Goal: Task Accomplishment & Management: Use online tool/utility

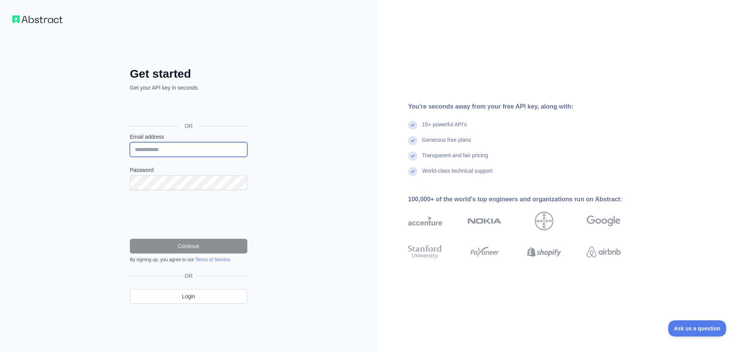
click at [157, 152] on input "Email address" at bounding box center [189, 149] width 118 height 15
type input "**********"
click at [0, 352] on com-1password-button at bounding box center [0, 352] width 0 height 0
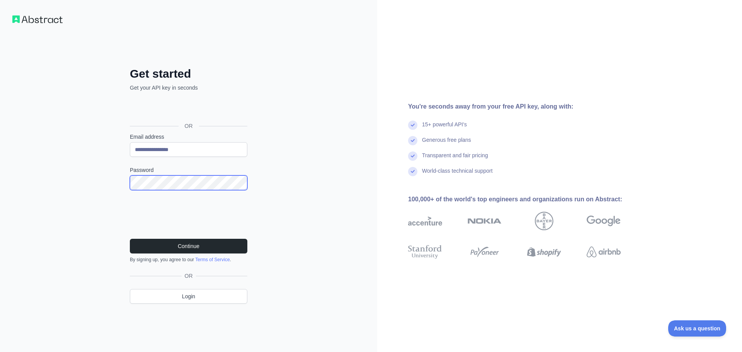
click at [103, 165] on div "**********" at bounding box center [188, 176] width 377 height 352
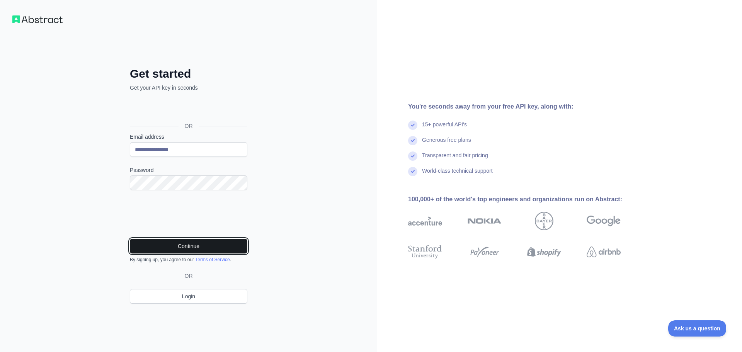
click at [185, 246] on button "Continue" at bounding box center [189, 246] width 118 height 15
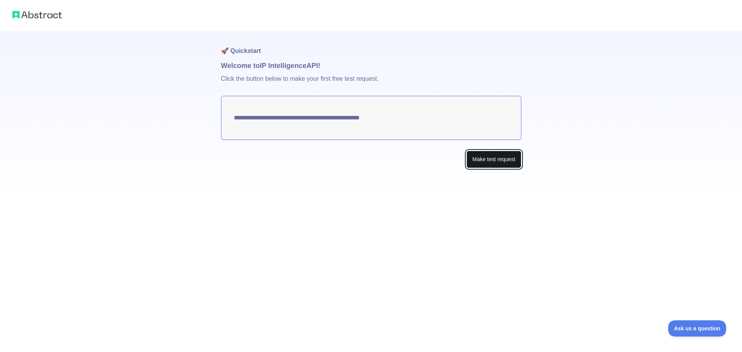
click at [495, 158] on button "Make test request" at bounding box center [494, 159] width 55 height 17
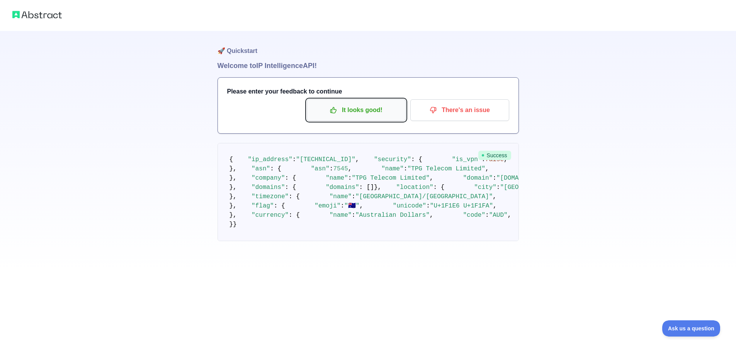
click at [353, 114] on p "It looks good!" at bounding box center [356, 110] width 87 height 13
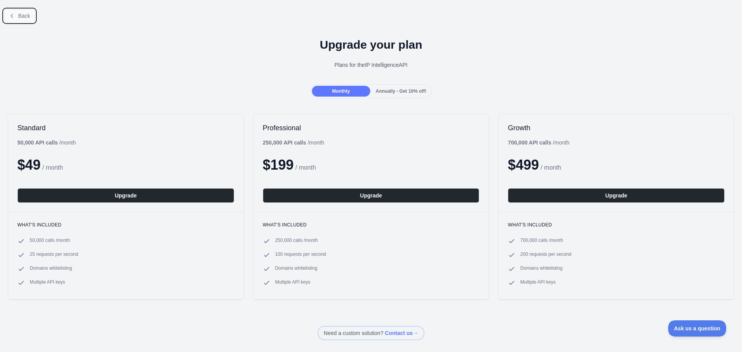
click at [22, 18] on span "Back" at bounding box center [24, 16] width 12 height 6
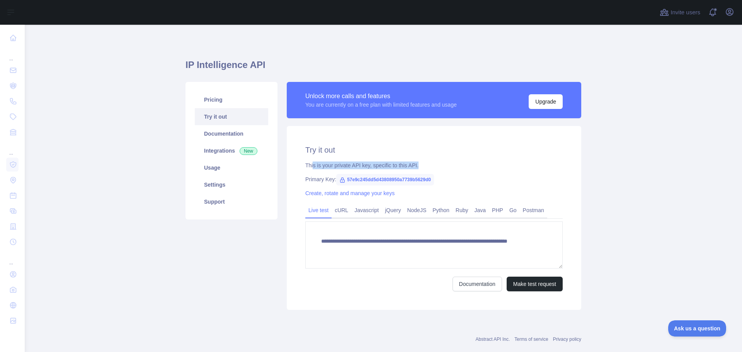
drag, startPoint x: 309, startPoint y: 167, endPoint x: 424, endPoint y: 162, distance: 114.5
click at [424, 162] on div "This is your private API key, specific to this API." at bounding box center [433, 166] width 257 height 8
click at [531, 281] on button "Make test request" at bounding box center [535, 284] width 56 height 15
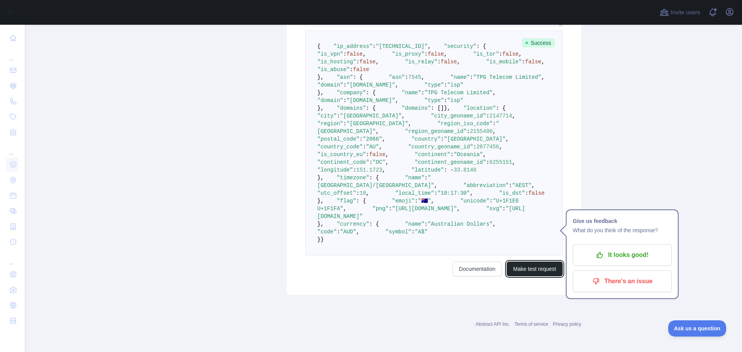
scroll to position [312, 0]
click at [625, 276] on main "**********" at bounding box center [383, 188] width 717 height 327
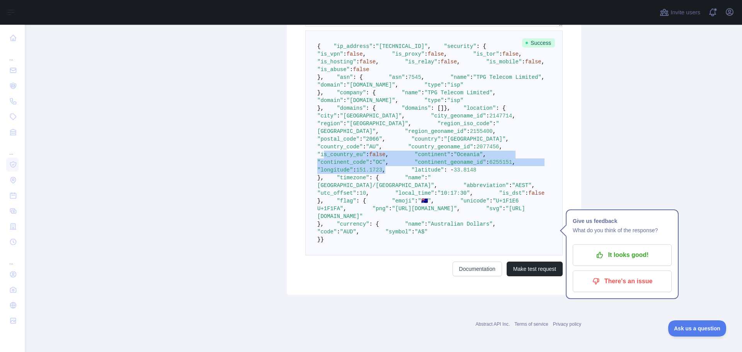
drag, startPoint x: 343, startPoint y: 254, endPoint x: 437, endPoint y: 287, distance: 99.9
click at [437, 255] on pre "{ "ip_address" : "61.68.85.4" , "security" : { "is_vpn" : false , "is_proxy" : …" at bounding box center [433, 143] width 257 height 225
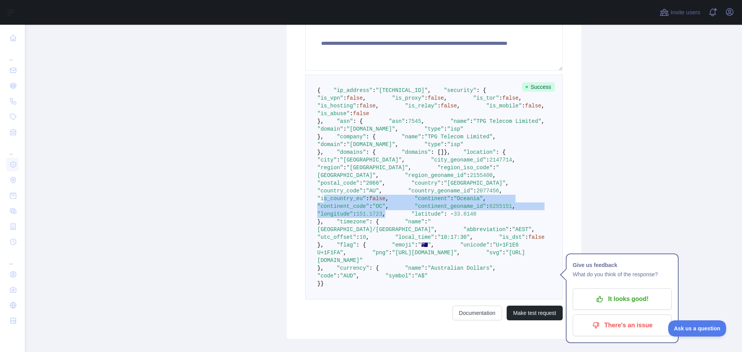
scroll to position [198, 0]
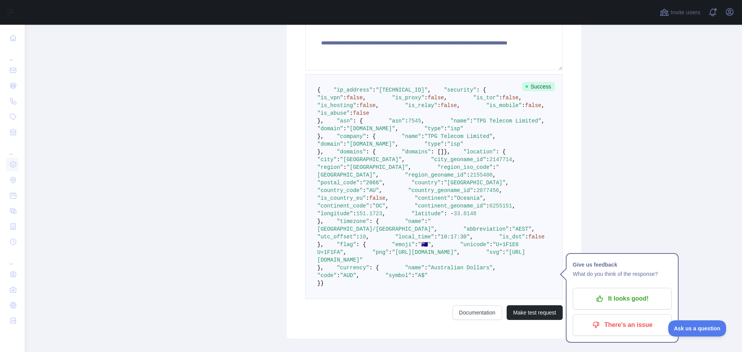
click at [431, 155] on span ": []" at bounding box center [437, 152] width 13 height 6
drag, startPoint x: 381, startPoint y: 271, endPoint x: 305, endPoint y: 259, distance: 77.6
click at [305, 259] on pre "{ "ip_address" : "61.68.85.4" , "security" : { "is_vpn" : false , "is_proxy" : …" at bounding box center [433, 186] width 257 height 225
click at [376, 255] on pre "{ "ip_address" : "61.68.85.4" , "security" : { "is_vpn" : false , "is_proxy" : …" at bounding box center [433, 186] width 257 height 225
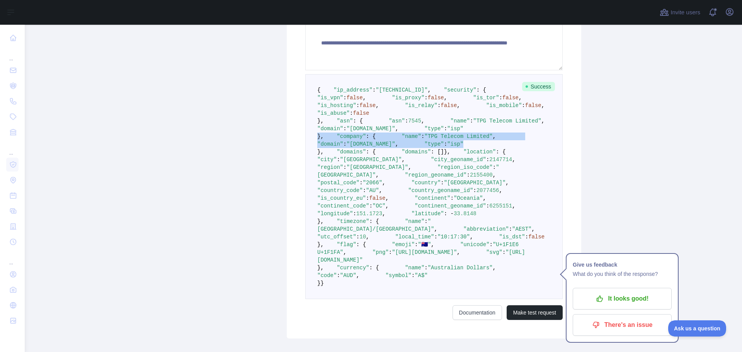
drag, startPoint x: 378, startPoint y: 244, endPoint x: 305, endPoint y: 217, distance: 77.6
click at [305, 217] on pre "{ "ip_address" : "61.68.85.4" , "security" : { "is_vpn" : false , "is_proxy" : …" at bounding box center [433, 186] width 257 height 225
click at [373, 210] on pre "{ "ip_address" : "61.68.85.4" , "security" : { "is_vpn" : false , "is_proxy" : …" at bounding box center [433, 186] width 257 height 225
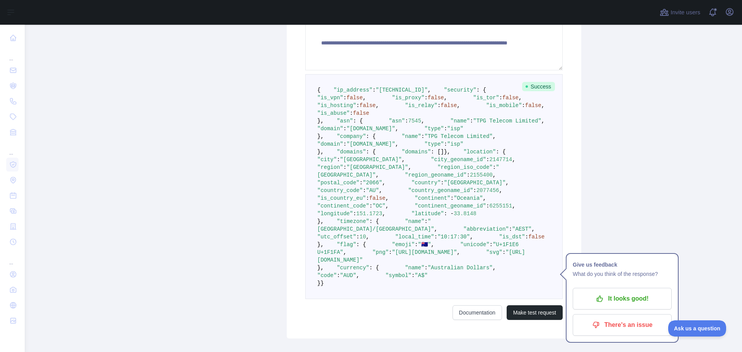
drag, startPoint x: 377, startPoint y: 210, endPoint x: 301, endPoint y: 171, distance: 84.9
click at [301, 171] on div "**********" at bounding box center [434, 133] width 295 height 411
click at [363, 124] on span at bounding box center [376, 121] width 26 height 6
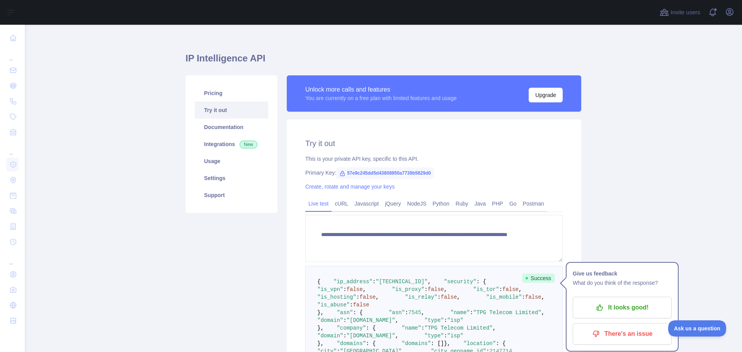
scroll to position [6, 0]
click at [363, 173] on span "57e9c245dd5d43808950a7739b5629d0" at bounding box center [385, 174] width 98 height 12
copy span "57e9c245dd5d43808950a7739b5629d0"
click at [393, 204] on link "jQuery" at bounding box center [393, 204] width 22 height 12
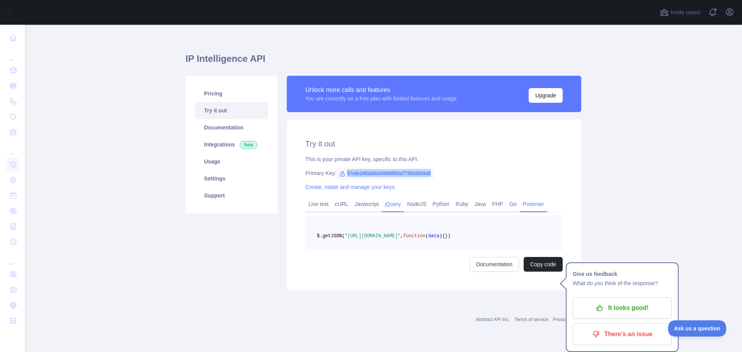
click at [535, 210] on link "Postman" at bounding box center [533, 204] width 27 height 12
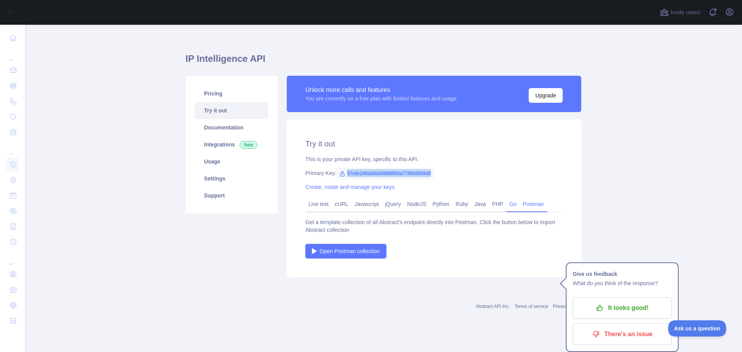
click at [507, 205] on link "Go" at bounding box center [513, 204] width 14 height 12
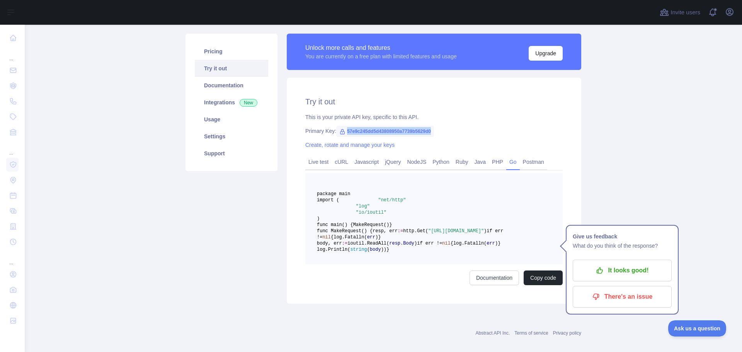
scroll to position [48, 0]
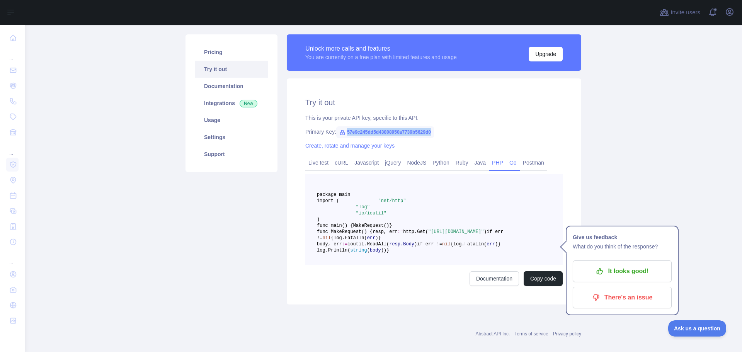
click at [491, 166] on link "PHP" at bounding box center [497, 163] width 17 height 12
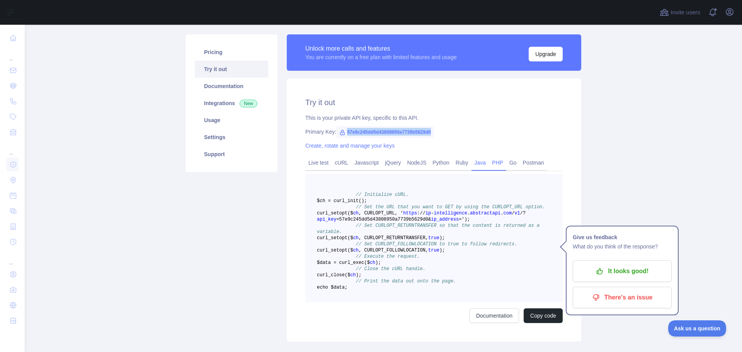
click at [472, 167] on link "Java" at bounding box center [481, 163] width 18 height 12
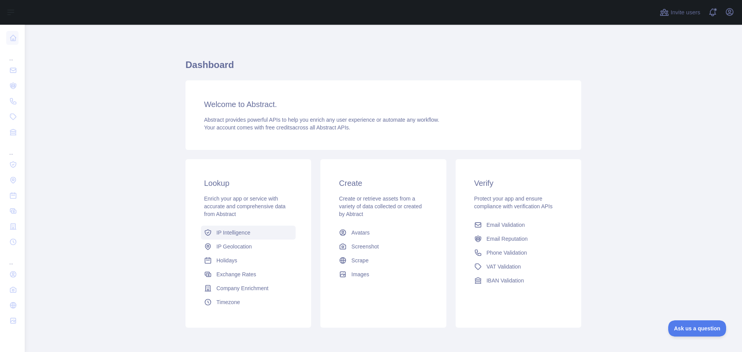
click at [219, 236] on span "IP Intelligence" at bounding box center [233, 233] width 34 height 8
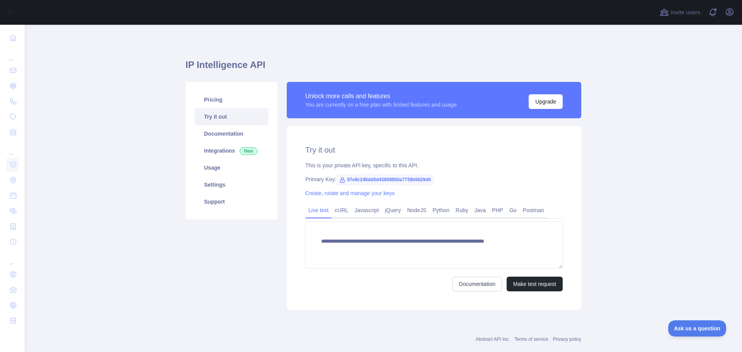
type textarea "**********"
click at [206, 173] on link "Usage" at bounding box center [231, 167] width 73 height 17
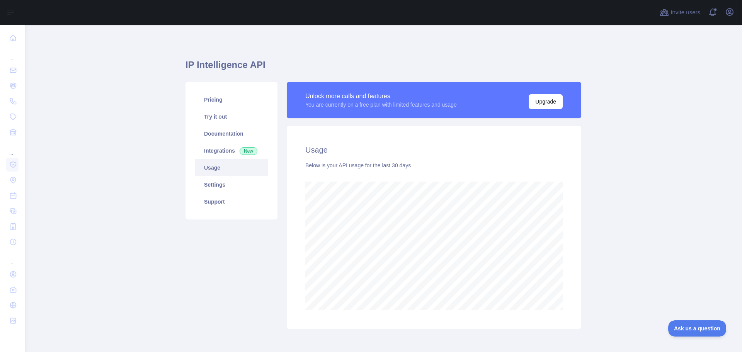
scroll to position [327, 712]
click at [211, 183] on link "Settings" at bounding box center [231, 184] width 73 height 17
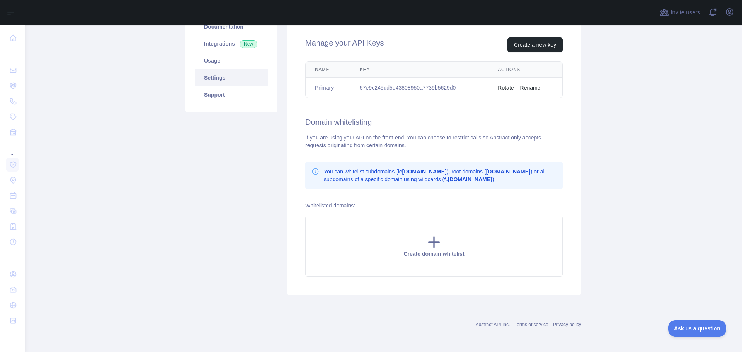
scroll to position [107, 0]
drag, startPoint x: 319, startPoint y: 143, endPoint x: 370, endPoint y: 137, distance: 52.2
click at [370, 137] on div "If you are using your API on the front-end. You can choose to restrict calls so…" at bounding box center [433, 141] width 257 height 15
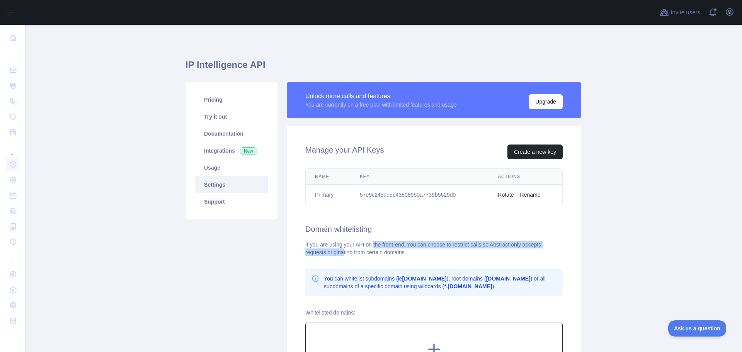
scroll to position [0, 0]
click at [215, 130] on link "Documentation" at bounding box center [231, 133] width 73 height 17
